Goal: Task Accomplishment & Management: Use online tool/utility

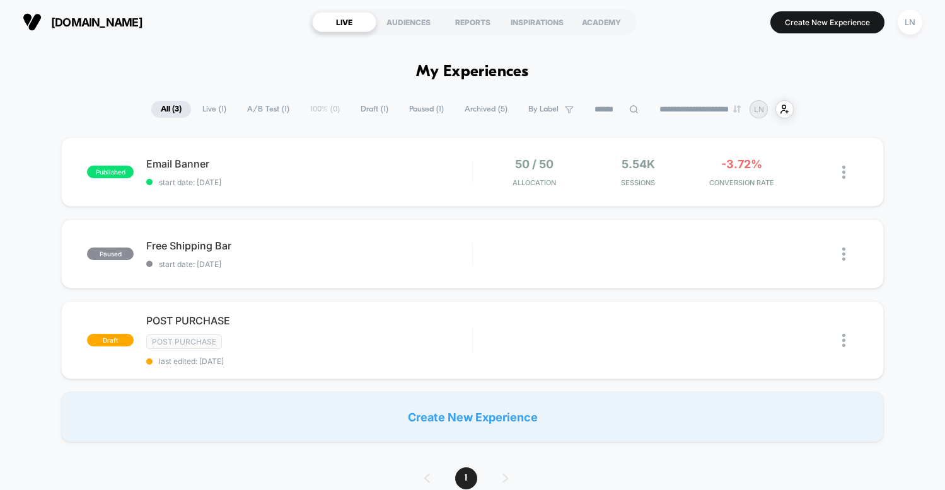
click at [30, 296] on div "published Email Banner start date: 01/09/2025 50 / 50 Allocation 5.54k Sessions…" at bounding box center [472, 289] width 945 height 305
click at [804, 39] on div "lilynailsart.co LIVE AUDIENCES REPORTS INSPIRATIONS ACADEMY Create New Experien…" at bounding box center [472, 22] width 945 height 44
click at [816, 30] on button "Create New Experience" at bounding box center [827, 22] width 114 height 22
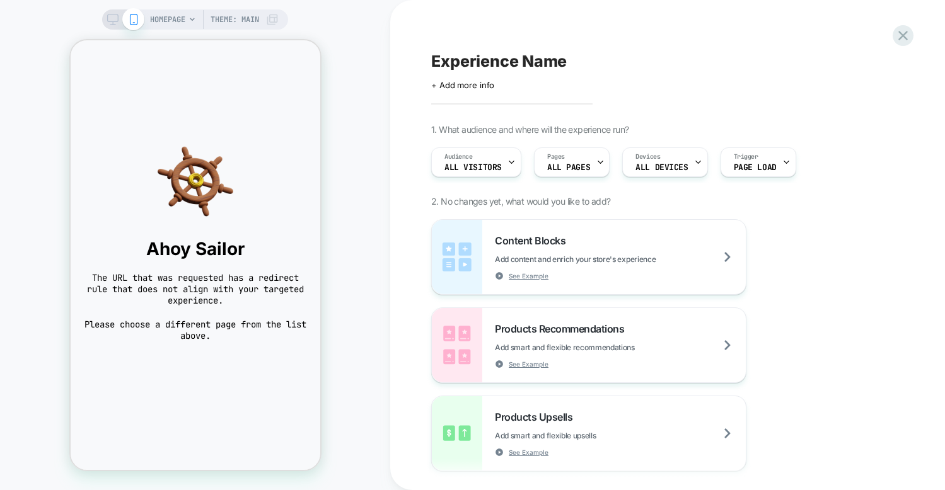
click at [195, 20] on icon at bounding box center [192, 20] width 8 height 8
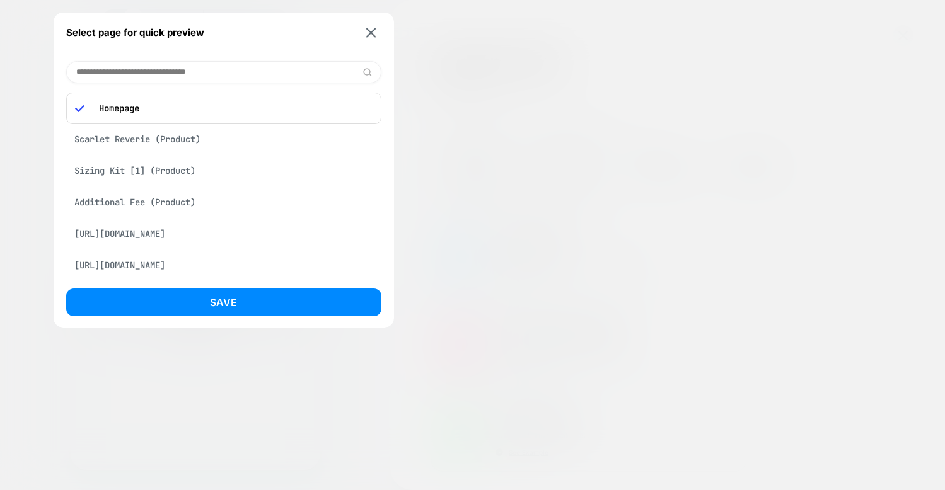
click at [19, 66] on div at bounding box center [472, 245] width 945 height 490
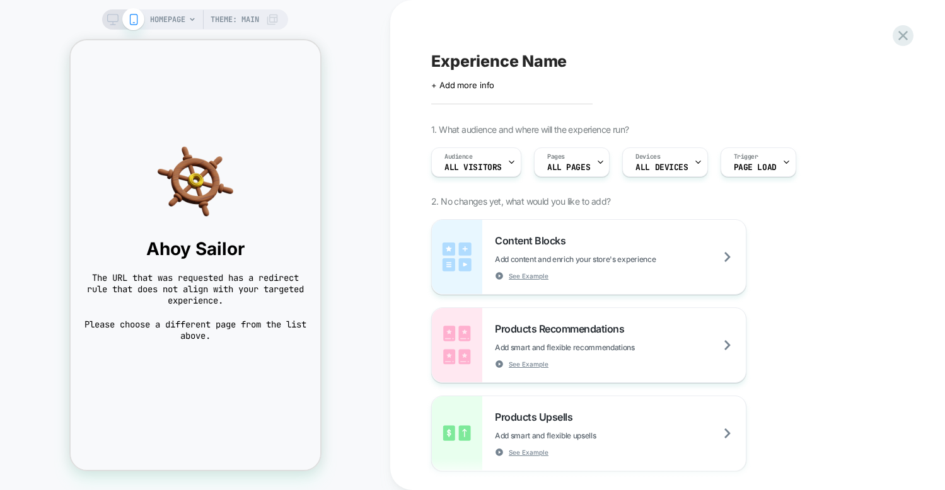
click at [176, 289] on span "The URL that was requested has a redirect rule that does not align with your ta…" at bounding box center [195, 289] width 224 height 34
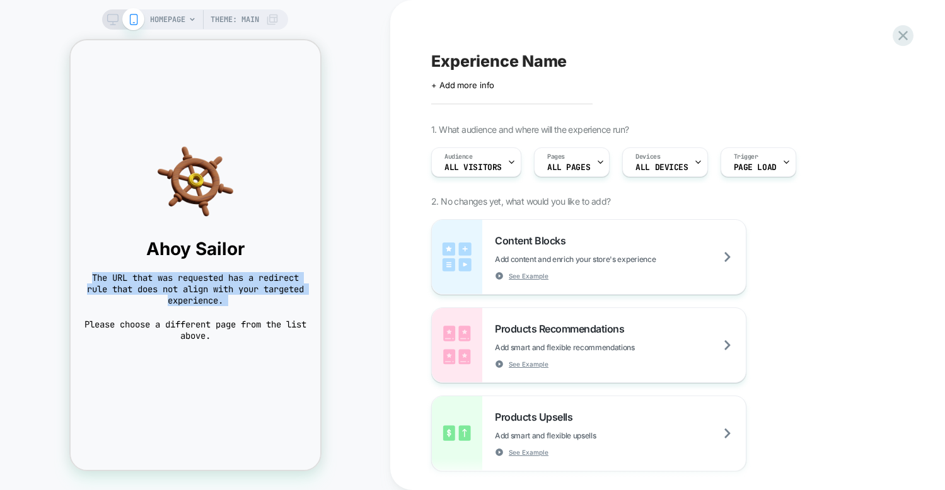
click at [176, 289] on span "The URL that was requested has a redirect rule that does not align with your ta…" at bounding box center [195, 289] width 224 height 34
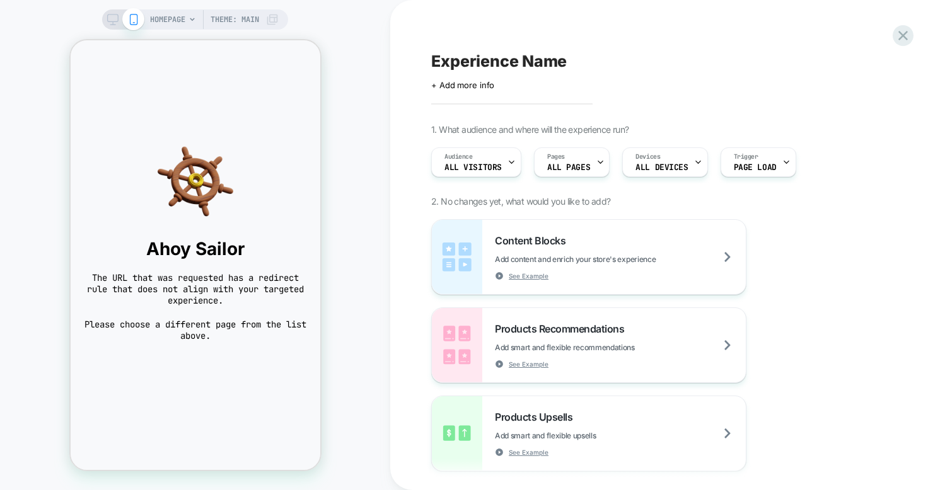
click at [190, 295] on span "The URL that was requested has a redirect rule that does not align with your ta…" at bounding box center [195, 289] width 224 height 34
click at [198, 328] on span "Please choose a different page from the list above." at bounding box center [195, 330] width 224 height 23
click at [207, 327] on span "Please choose a different page from the list above." at bounding box center [195, 330] width 224 height 23
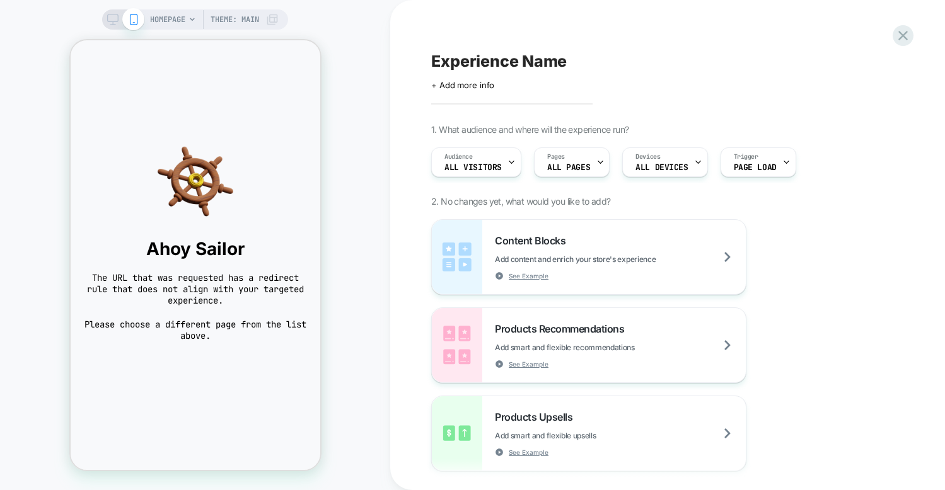
click at [187, 21] on div "HOMEPAGE Theme: MAIN" at bounding box center [214, 19] width 129 height 20
click at [239, 20] on span "Theme: MAIN" at bounding box center [235, 19] width 49 height 20
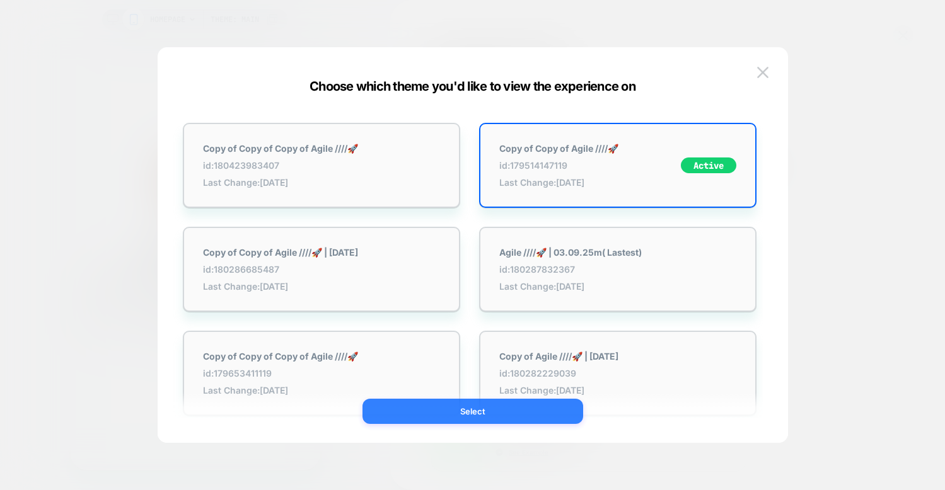
click at [527, 409] on button "Select" at bounding box center [472, 411] width 221 height 25
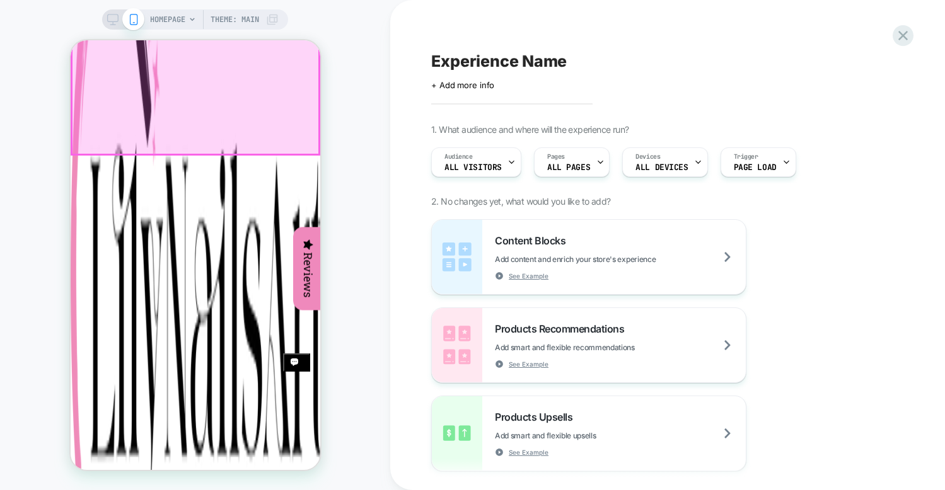
scroll to position [287, 0]
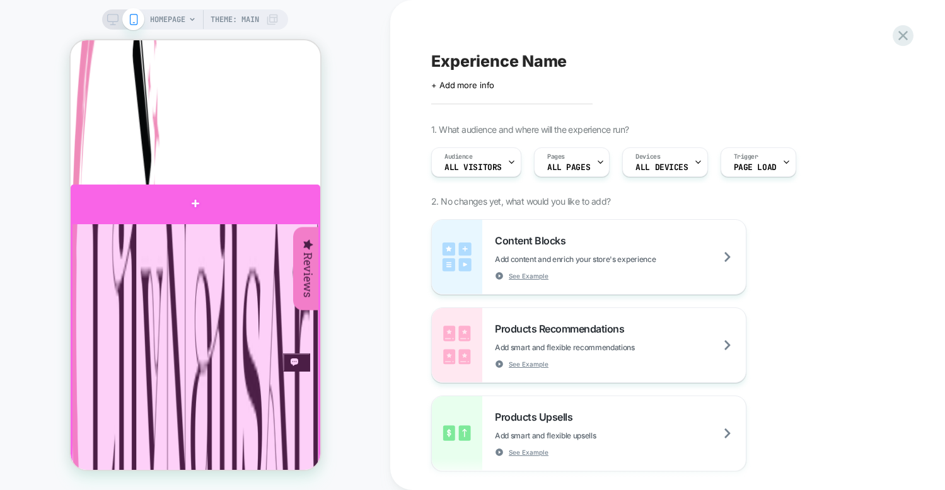
click at [204, 210] on div at bounding box center [195, 204] width 250 height 38
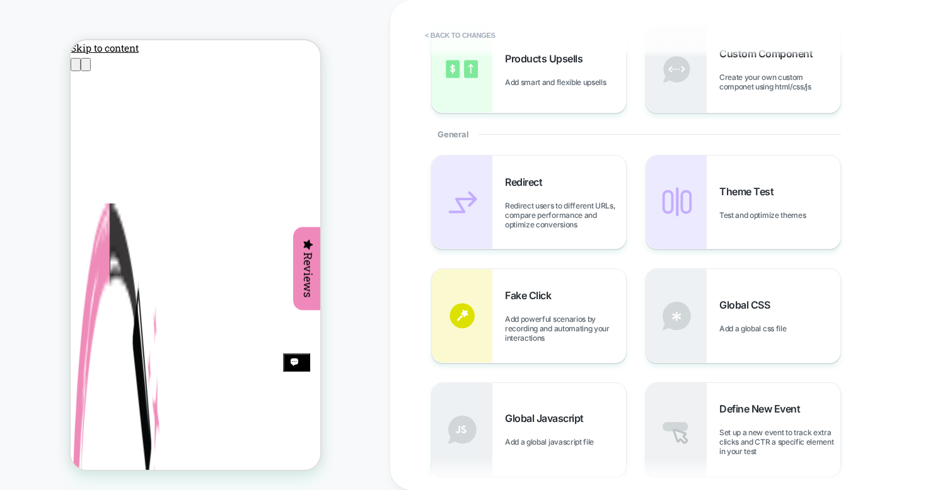
scroll to position [0, 0]
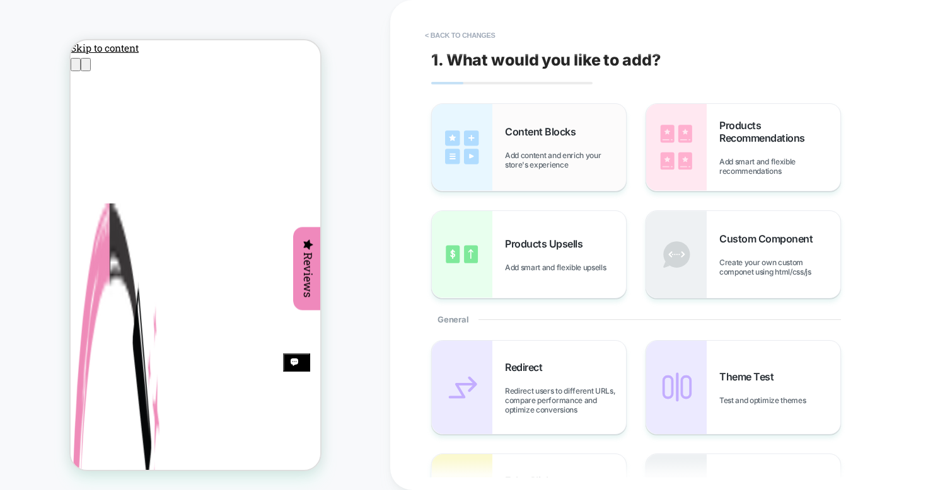
click at [579, 136] on span "Content Blocks" at bounding box center [543, 131] width 77 height 13
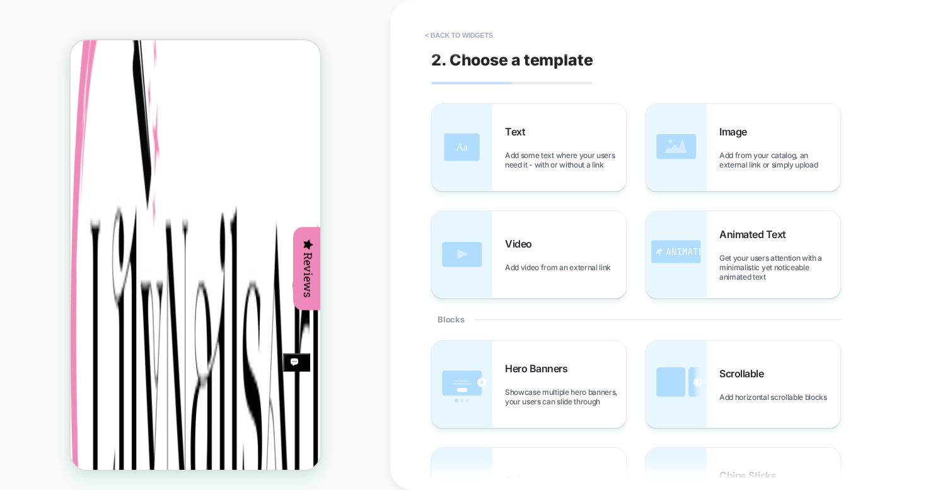
scroll to position [298, 0]
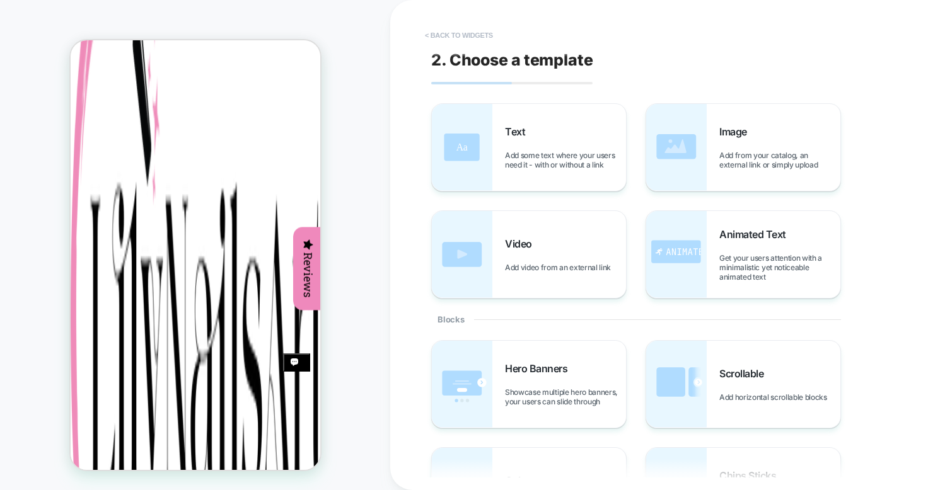
click at [443, 38] on button "< Back to widgets" at bounding box center [459, 35] width 81 height 20
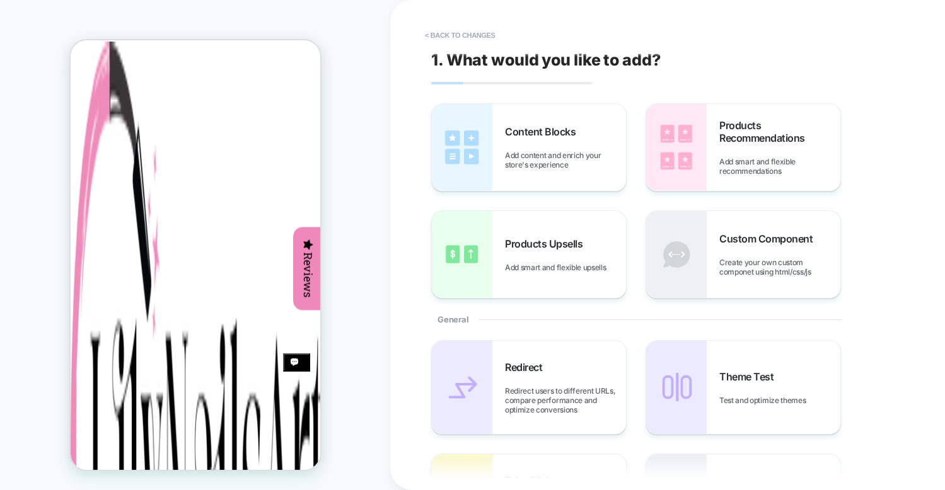
scroll to position [232, 0]
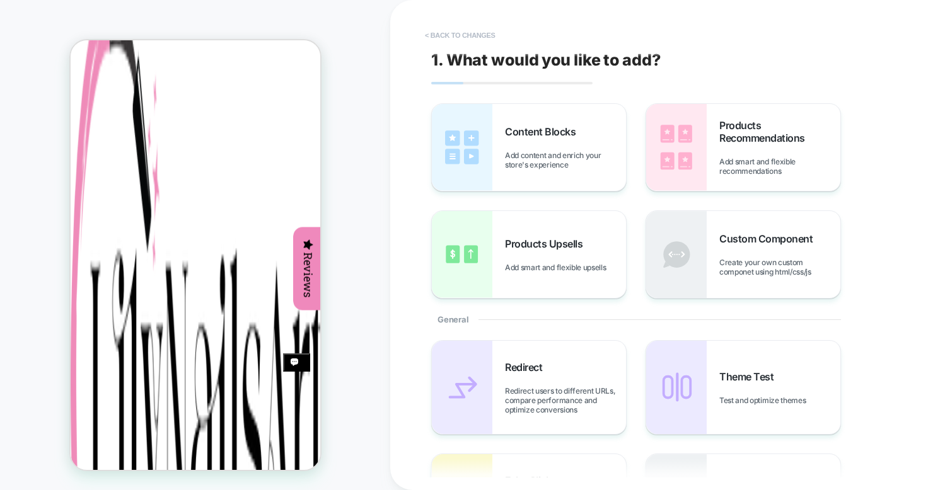
click at [451, 27] on button "< Back to changes" at bounding box center [460, 35] width 83 height 20
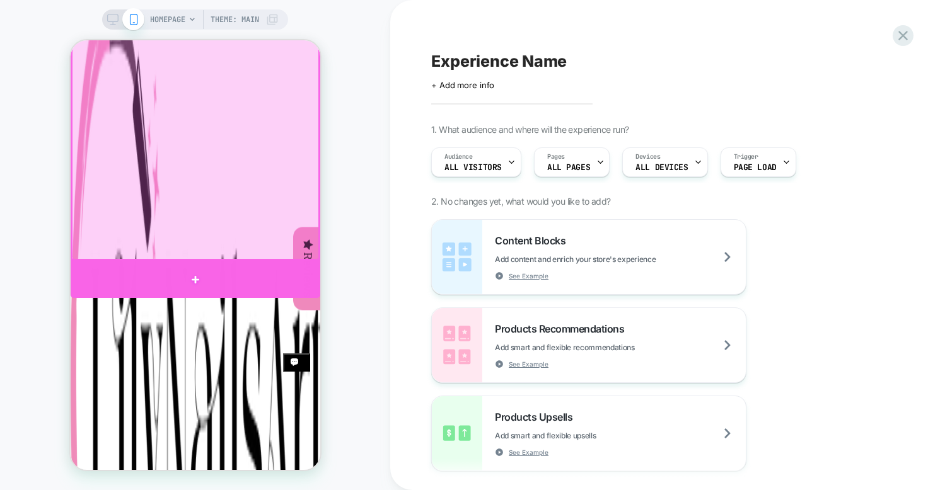
click at [248, 269] on div at bounding box center [195, 279] width 250 height 37
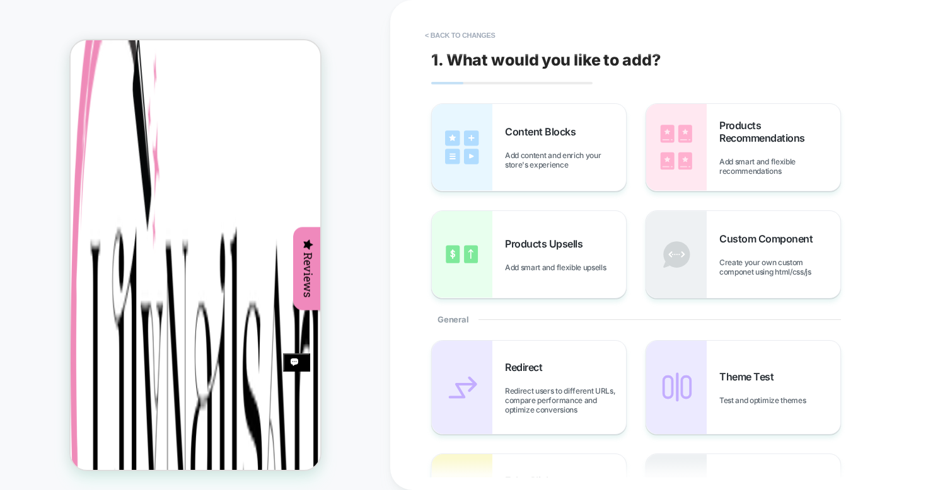
scroll to position [256, 0]
click at [577, 154] on span "Add content and enrich your store's experience" at bounding box center [565, 160] width 121 height 19
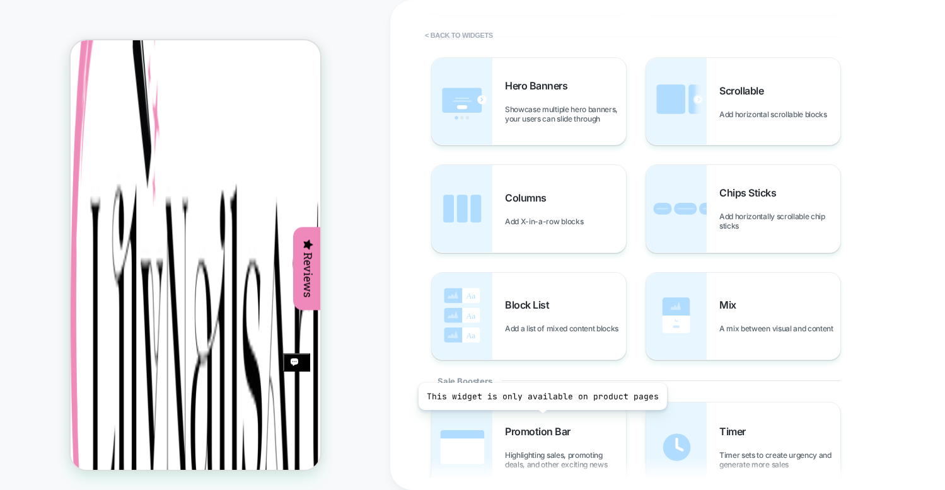
scroll to position [0, 0]
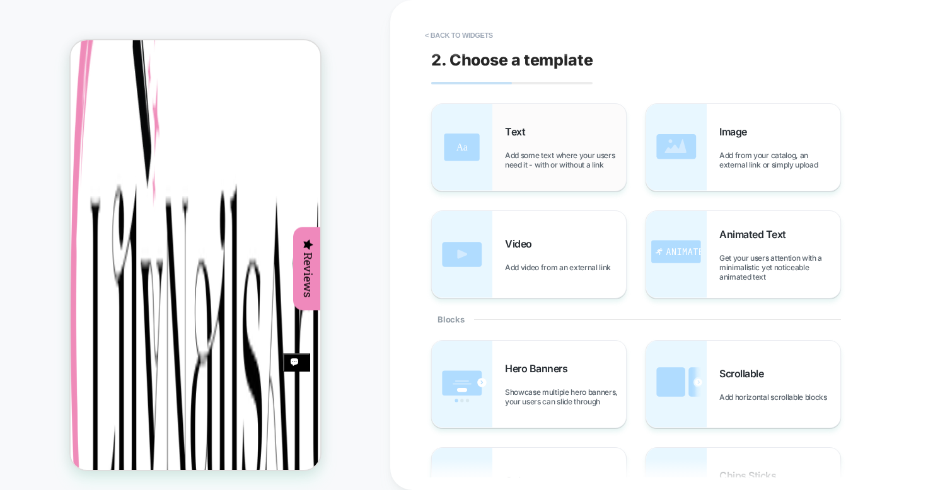
click at [555, 164] on span "Add some text where your users need it - with or without a link" at bounding box center [565, 160] width 121 height 19
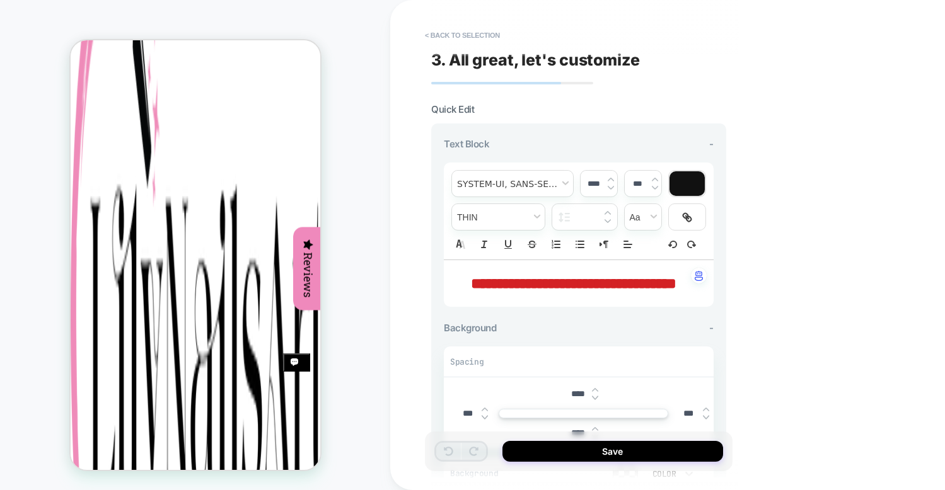
click at [531, 294] on p "**********" at bounding box center [573, 283] width 235 height 21
type input "****"
click at [531, 294] on p "**********" at bounding box center [573, 283] width 235 height 21
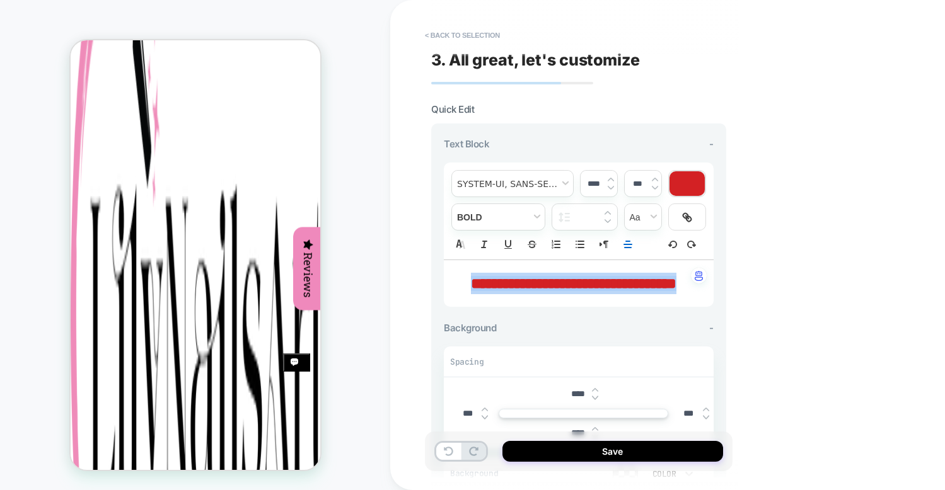
click at [567, 291] on span "**********" at bounding box center [573, 283] width 205 height 15
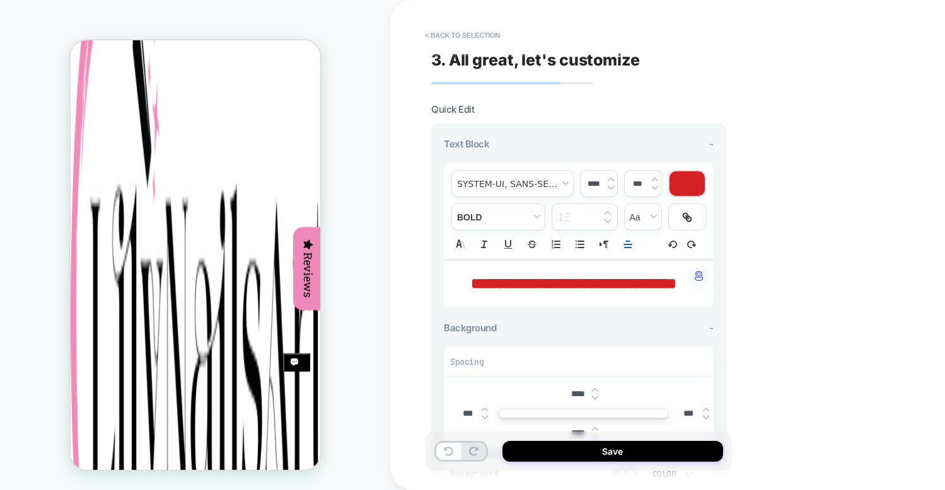
click at [471, 279] on span "**********" at bounding box center [573, 283] width 205 height 15
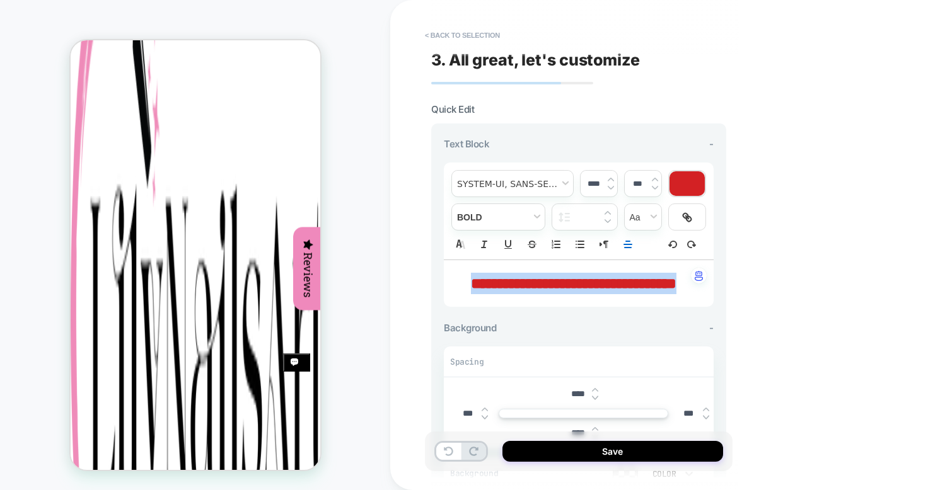
drag, startPoint x: 601, startPoint y: 306, endPoint x: 439, endPoint y: 259, distance: 169.2
click at [439, 259] on div "**********" at bounding box center [578, 332] width 295 height 417
